Goal: Task Accomplishment & Management: Use online tool/utility

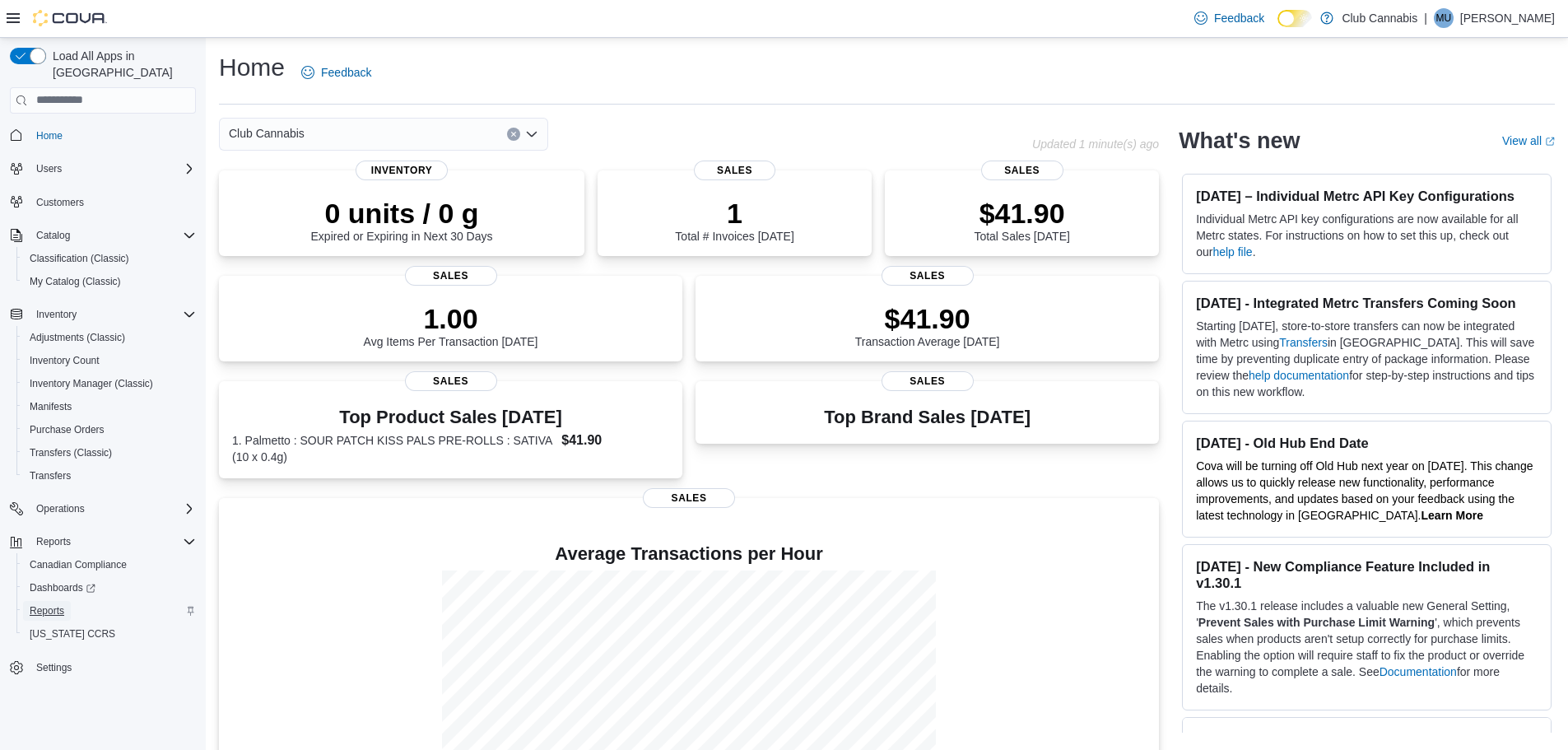
click at [51, 604] on span "Reports" at bounding box center [47, 610] width 35 height 13
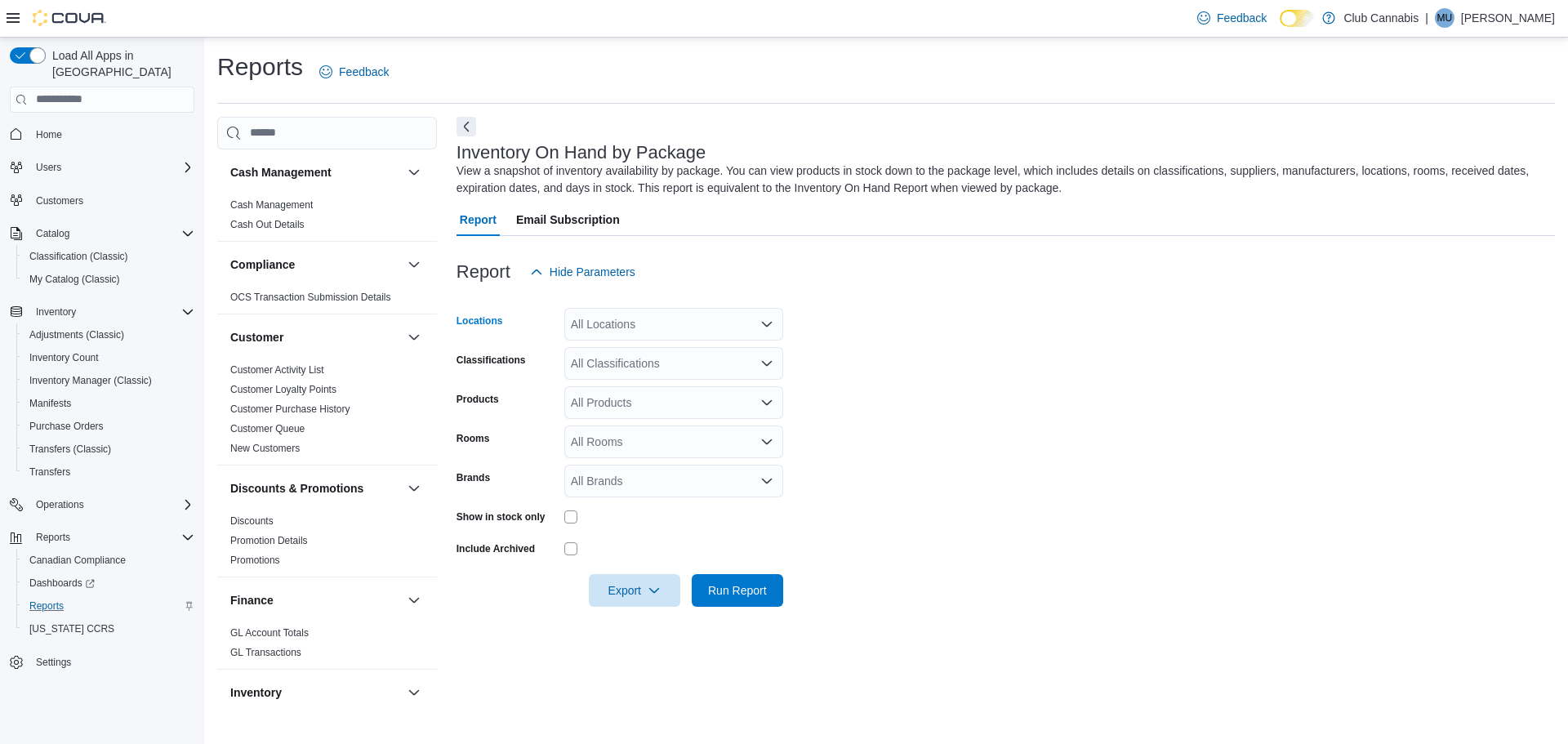
click at [770, 324] on icon "Open list of options" at bounding box center [766, 324] width 10 height 5
click at [709, 401] on span "1064 Trans Canada Highway - Central Cariboo Cannabis" at bounding box center [744, 399] width 289 height 16
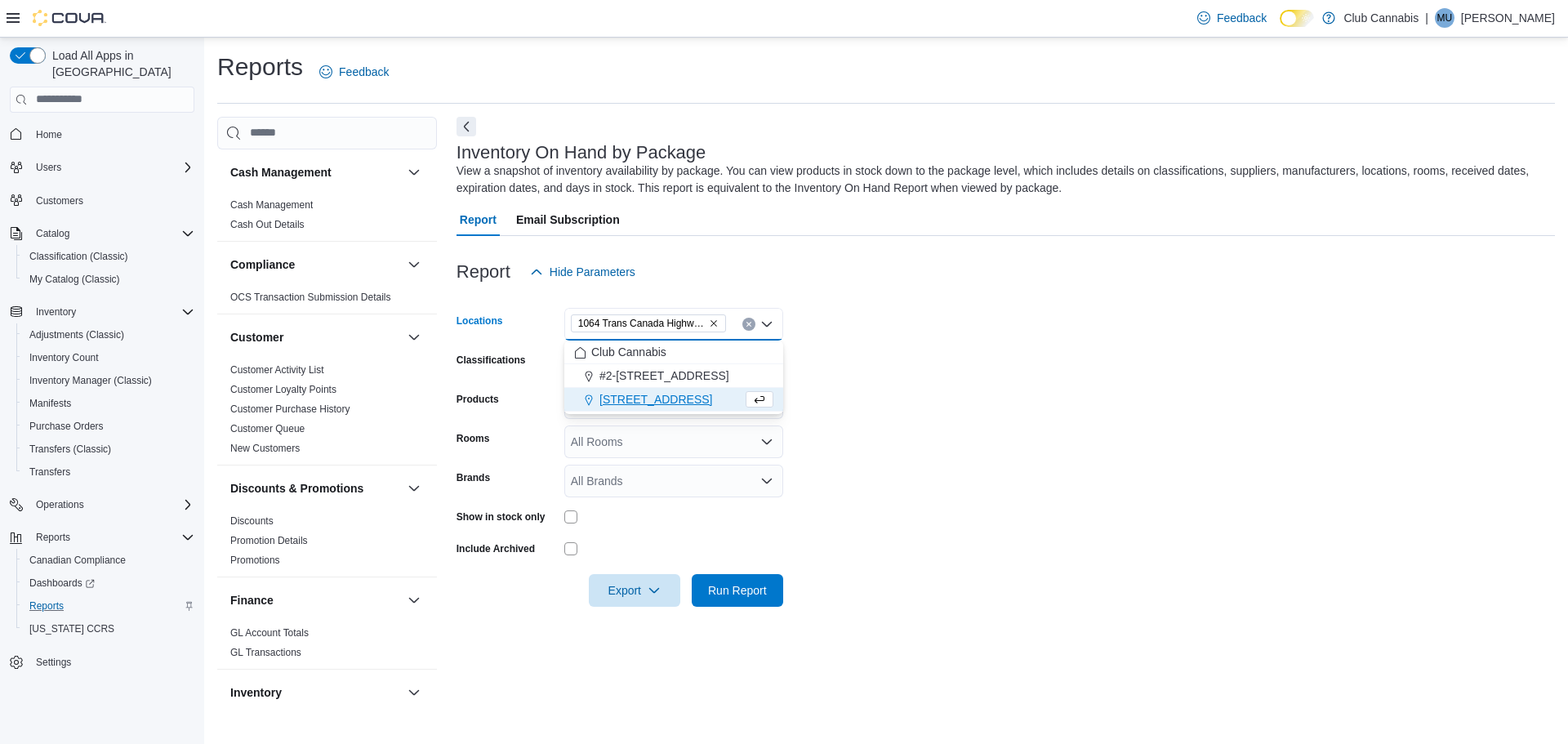
click at [895, 376] on form "Locations 1064 Trans Canada Highway - Central Cariboo Cannabis Combo box. Selec…" at bounding box center [1006, 447] width 1098 height 318
click at [760, 361] on icon "Open list of options" at bounding box center [766, 363] width 13 height 13
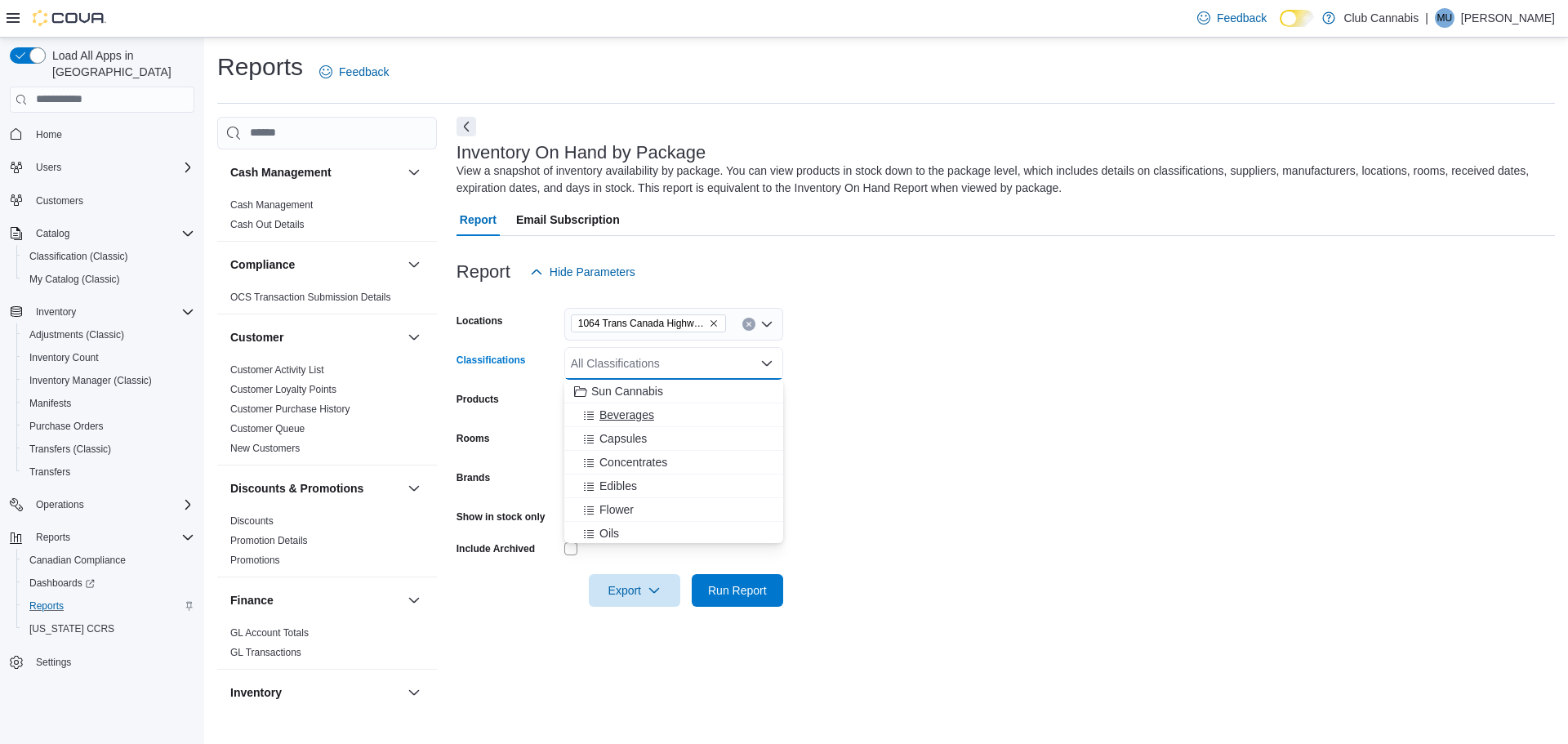
click at [636, 417] on span "Beverages" at bounding box center [626, 414] width 54 height 16
click at [636, 417] on span "Capsules" at bounding box center [623, 414] width 48 height 16
click at [636, 417] on span "Concentrates" at bounding box center [633, 414] width 67 height 16
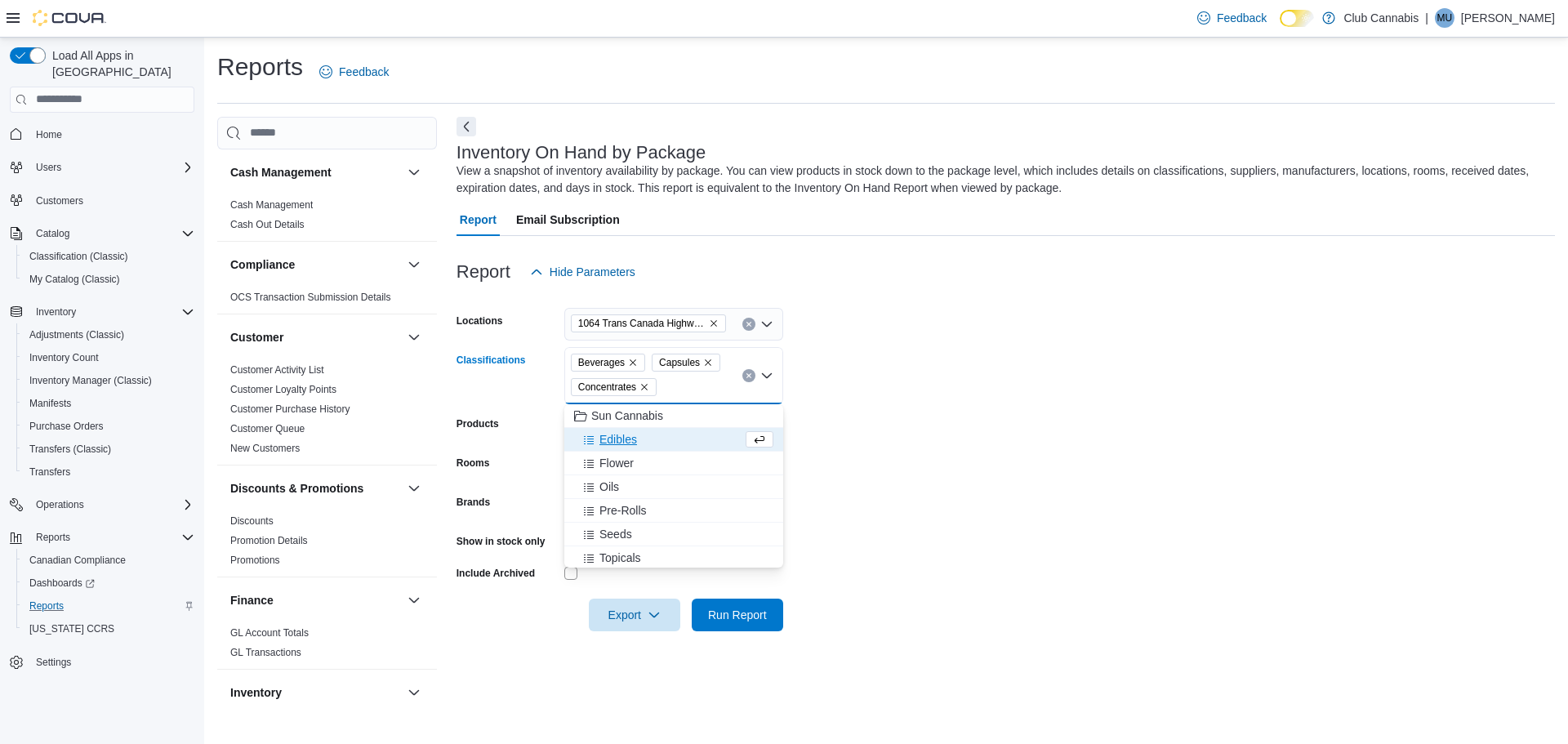
click at [616, 445] on span "Edibles" at bounding box center [618, 439] width 37 height 16
click at [616, 445] on span "Flower" at bounding box center [617, 439] width 35 height 16
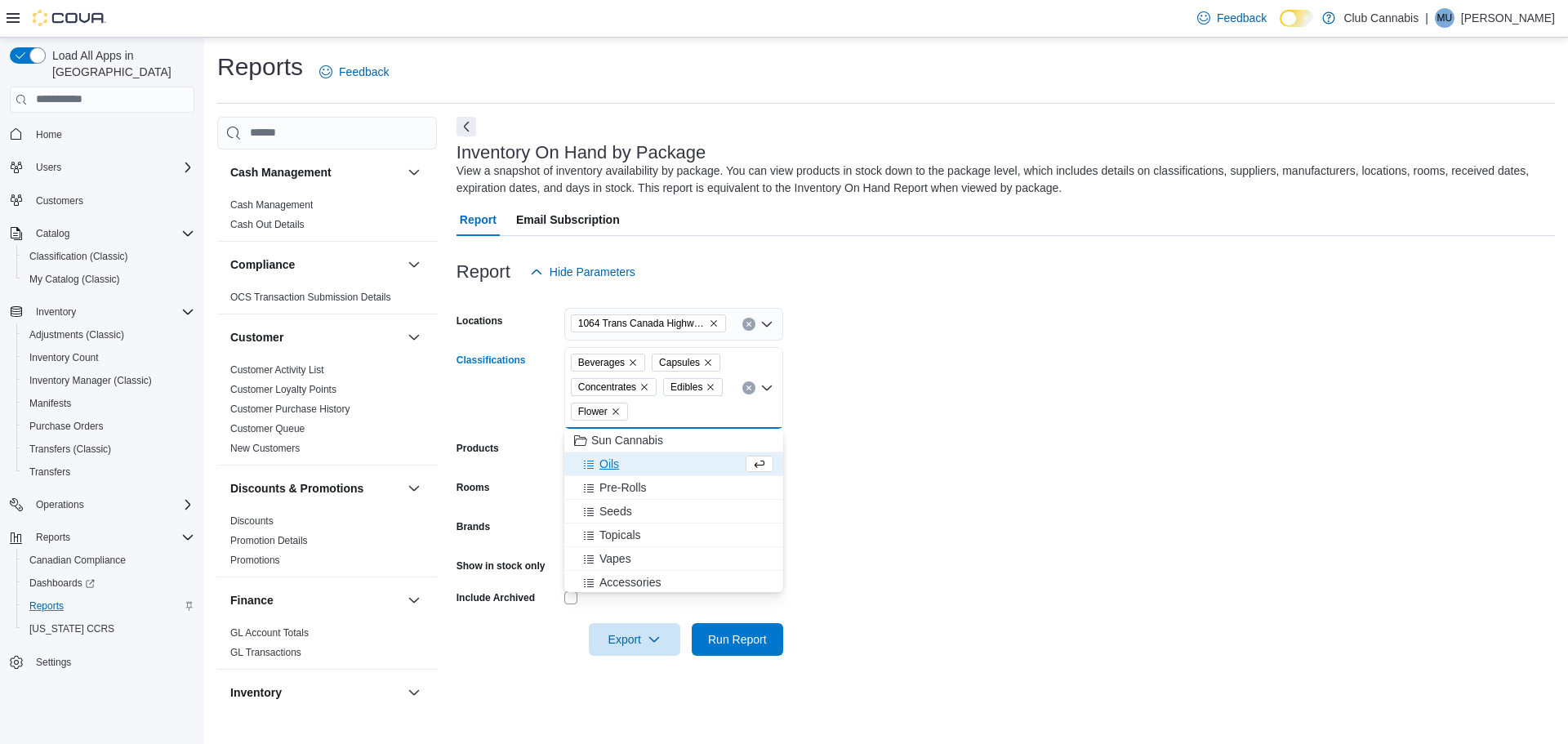
click at [612, 460] on span "Oils" at bounding box center [609, 464] width 20 height 16
click at [612, 460] on span "Pre-Rolls" at bounding box center [623, 464] width 48 height 16
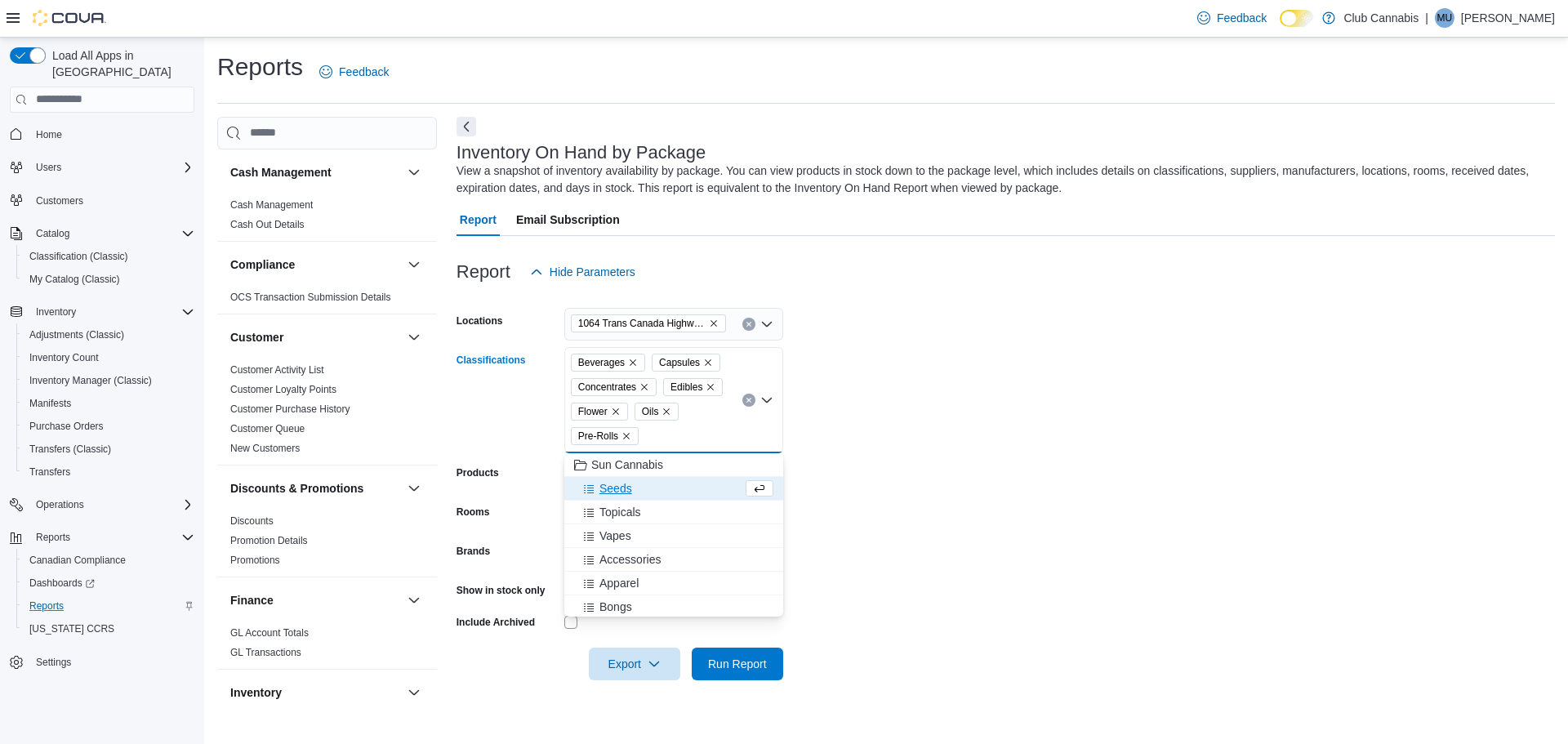
click at [612, 487] on span "Seeds" at bounding box center [616, 488] width 33 height 16
click at [612, 487] on span "Topicals" at bounding box center [620, 488] width 42 height 16
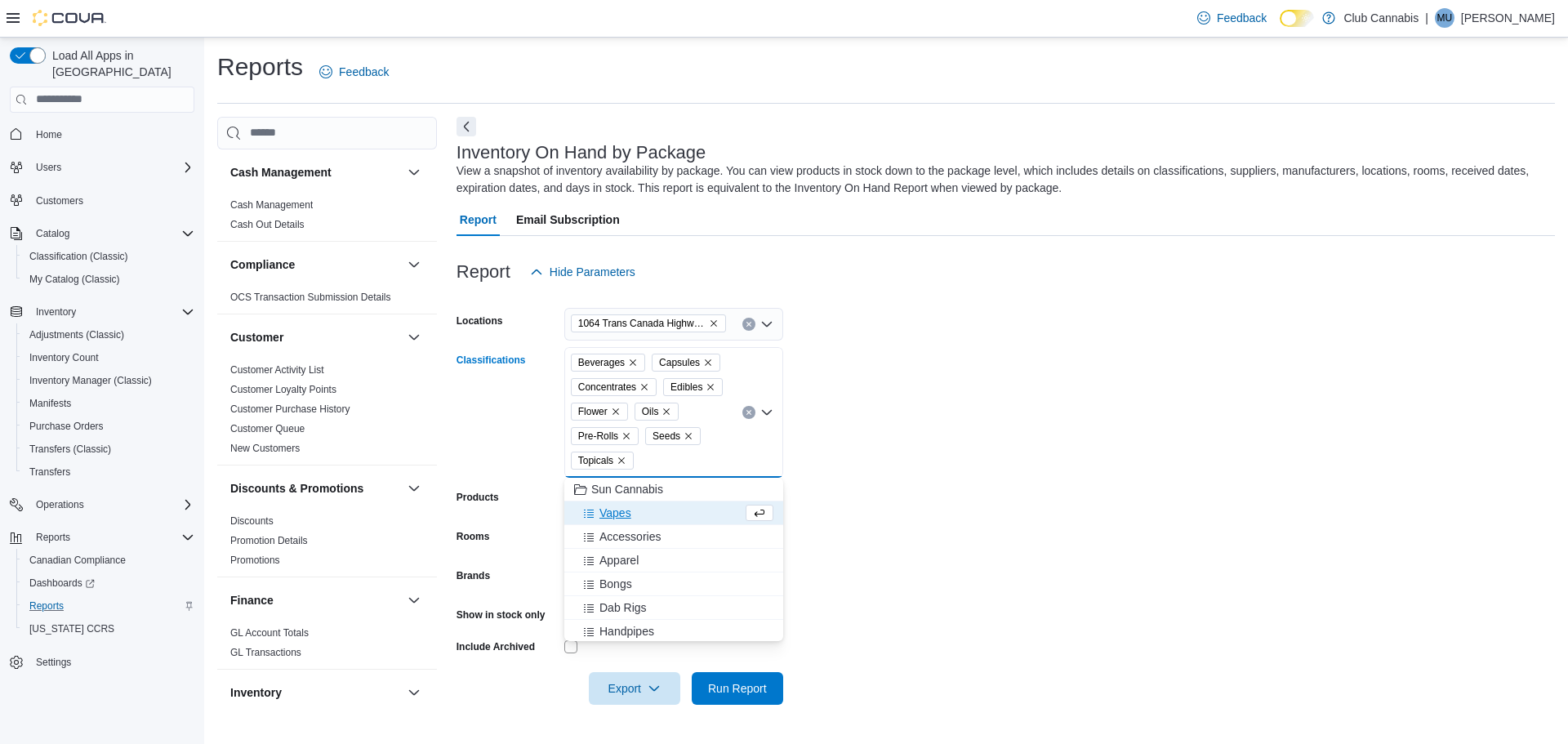
click at [610, 511] on span "Vapes" at bounding box center [615, 513] width 32 height 16
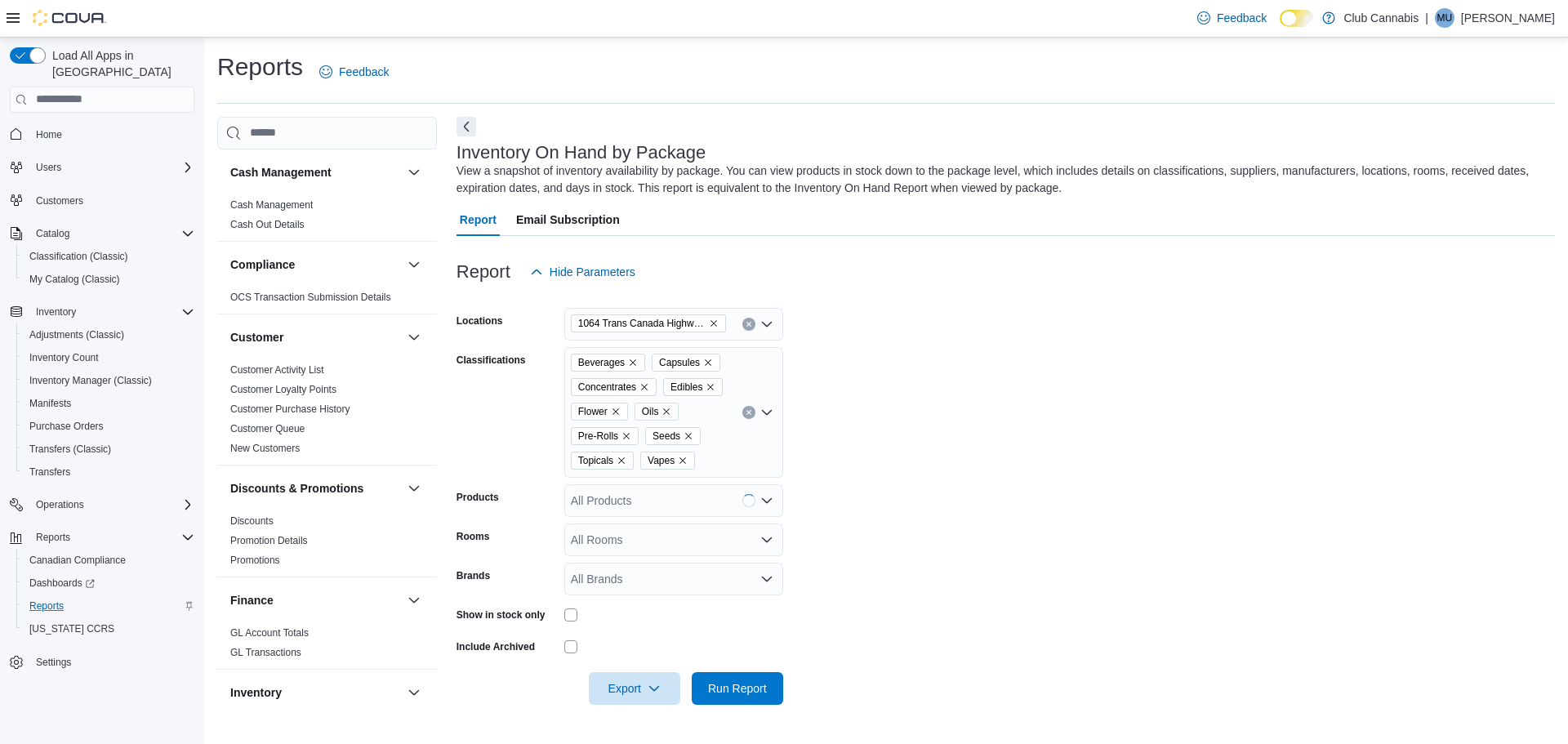
click at [1064, 579] on form "Locations 1064 Trans Canada Highway - Central Cariboo Cannabis Classifications …" at bounding box center [1006, 497] width 1098 height 417
click at [747, 691] on span "Run Report" at bounding box center [738, 688] width 59 height 16
click at [730, 683] on span "Run Report" at bounding box center [738, 688] width 59 height 16
click at [630, 689] on span "Export" at bounding box center [634, 688] width 72 height 33
click at [645, 593] on span "Export to Excel" at bounding box center [637, 590] width 74 height 13
